Goal: Transaction & Acquisition: Purchase product/service

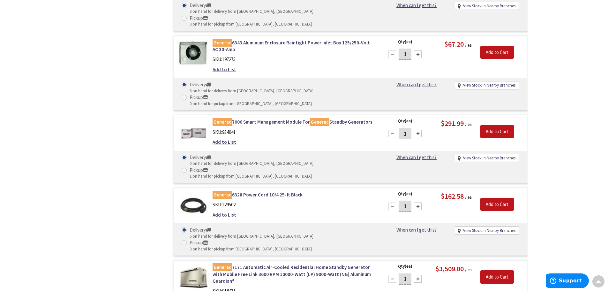
scroll to position [1438, 0]
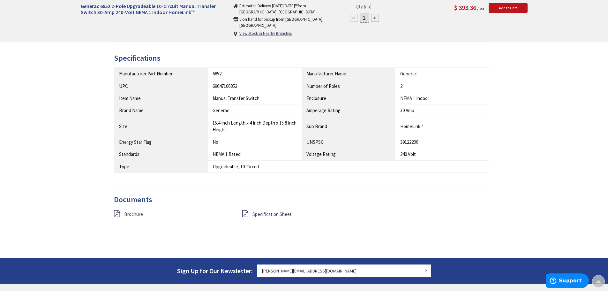
scroll to position [352, 0]
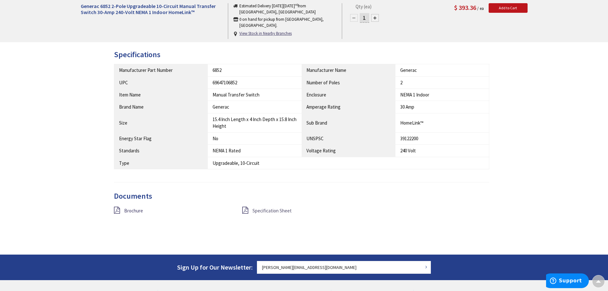
click at [269, 211] on span "Specification Sheet" at bounding box center [272, 211] width 39 height 6
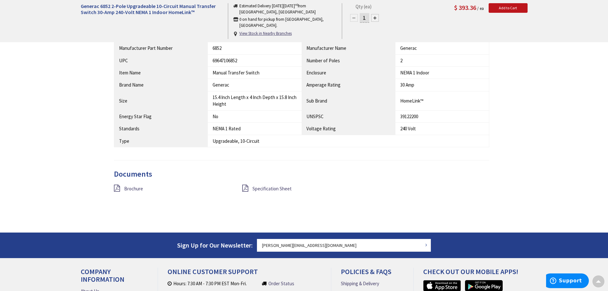
scroll to position [385, 0]
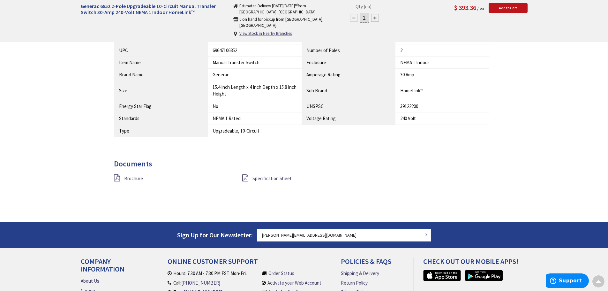
click at [136, 179] on span "Brochure" at bounding box center [133, 178] width 19 height 6
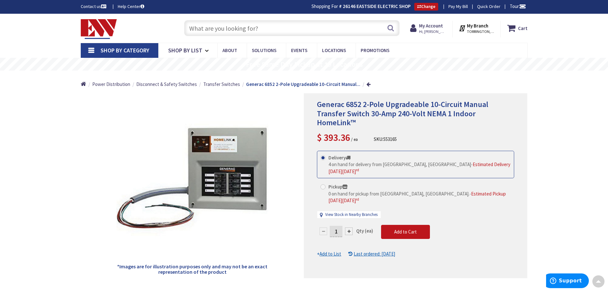
scroll to position [0, 0]
click at [222, 24] on input "text" at bounding box center [292, 28] width 216 height 16
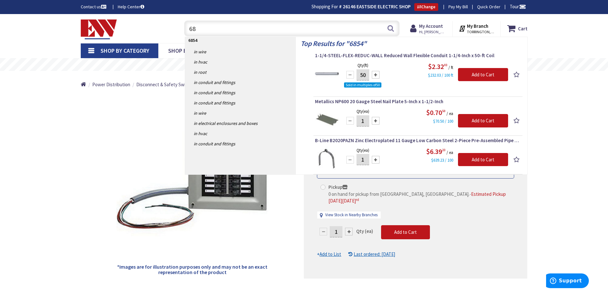
type input "6"
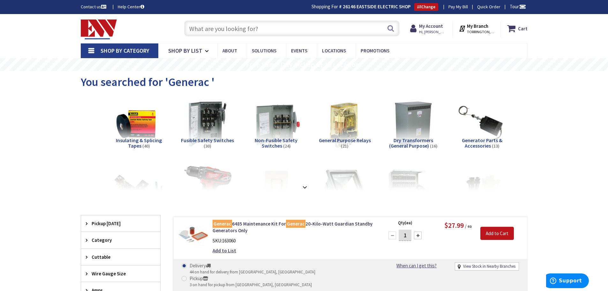
click at [239, 32] on input "text" at bounding box center [292, 28] width 216 height 16
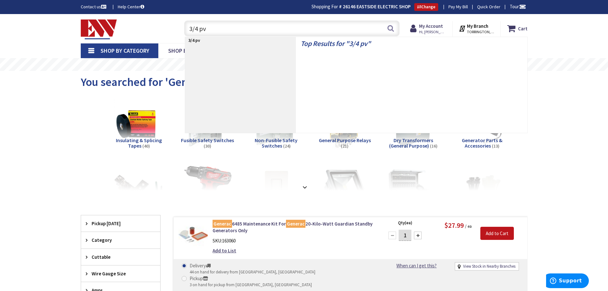
type input "3/4 pvc"
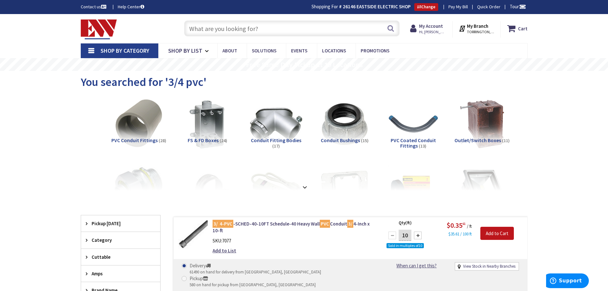
click at [231, 22] on input "text" at bounding box center [292, 28] width 216 height 16
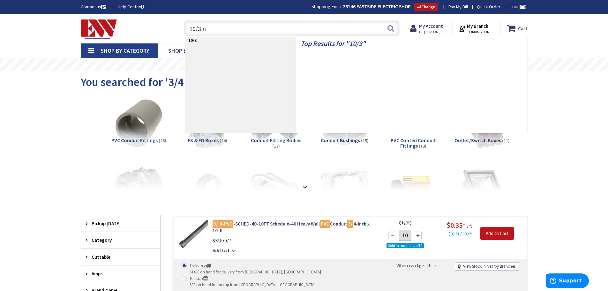
type input "10/3 nm"
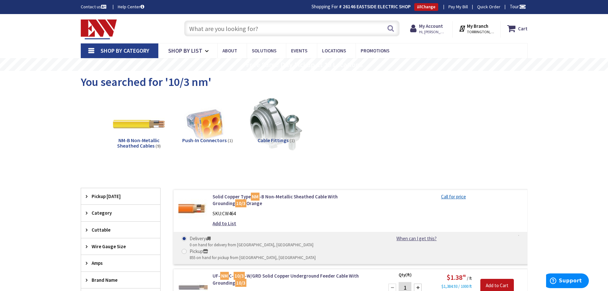
click at [204, 32] on input "text" at bounding box center [292, 28] width 216 height 16
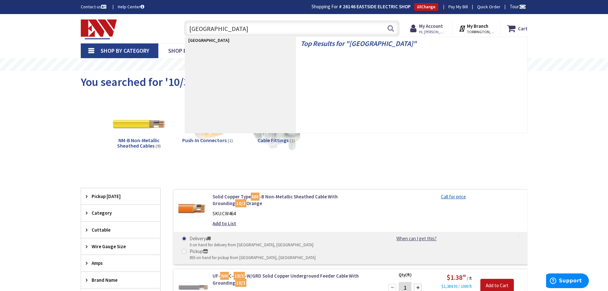
type input "srlington siding blocks"
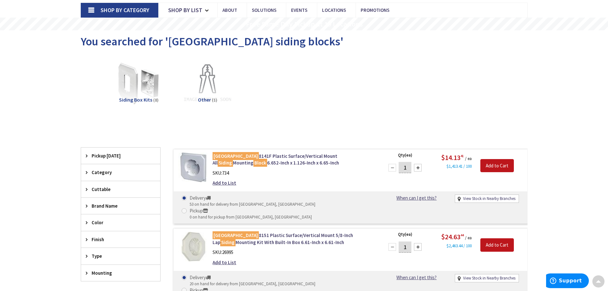
scroll to position [1, 0]
